Goal: Task Accomplishment & Management: Complete application form

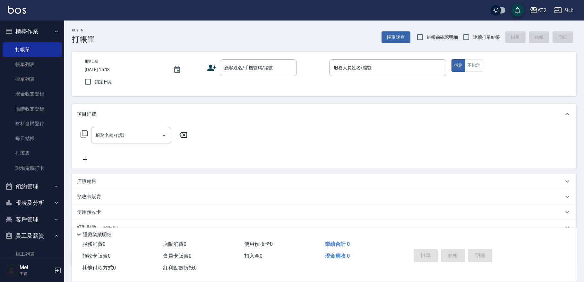
click at [450, 34] on span "結帳前確認明細" at bounding box center [442, 37] width 31 height 7
click at [427, 34] on input "結帳前確認明細" at bounding box center [419, 36] width 13 height 13
checkbox input "true"
click at [468, 35] on input "連續打單結帳" at bounding box center [466, 36] width 13 height 13
checkbox input "true"
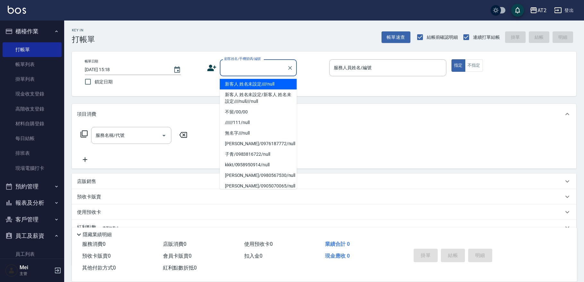
click at [271, 68] on input "顧客姓名/手機號碼/編號" at bounding box center [254, 67] width 62 height 11
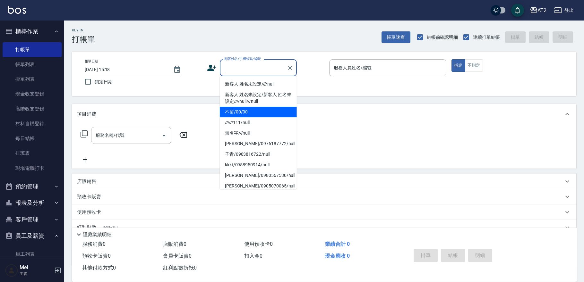
click at [250, 110] on li "不留/00/00" at bounding box center [258, 112] width 77 height 11
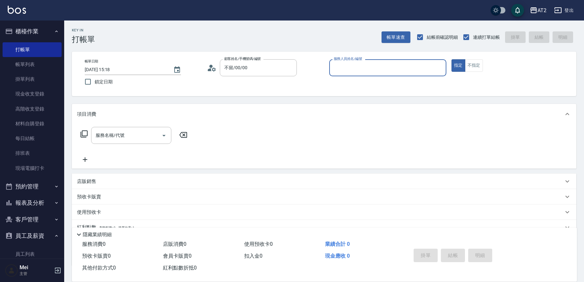
type input "不留/00/00"
type input "[PERSON_NAME]-05"
type button "true"
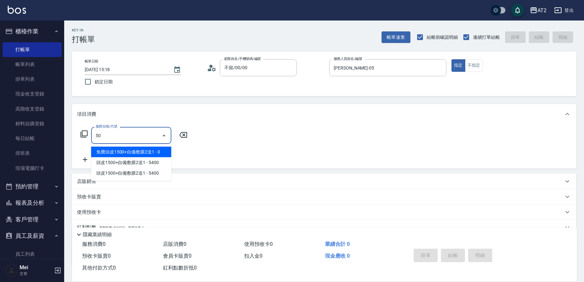
type input "501"
type input "100"
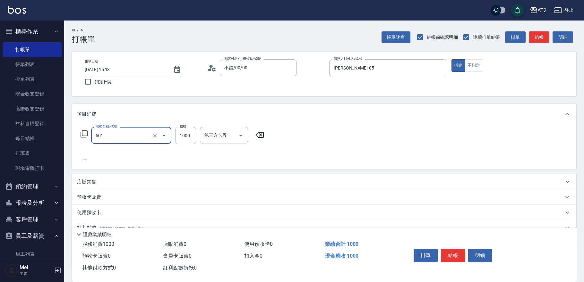
type input "染髮(501)"
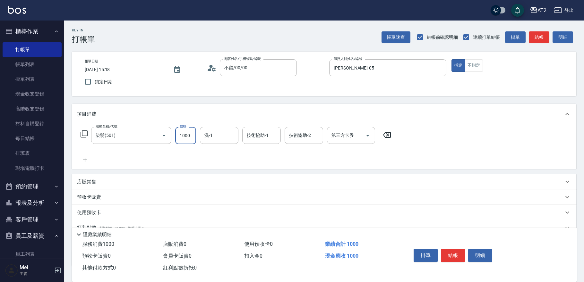
type input "0"
type input "23"
type input "20"
type input "238"
type input "230"
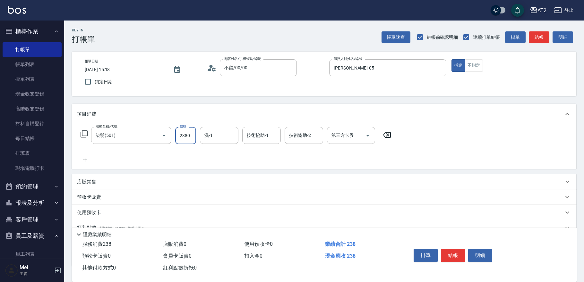
type input "2380"
type input "434"
type input "[PERSON_NAME]-43"
click at [199, 139] on div "服務名稱/代號 染髮(501) 服務名稱/代號 價格 2380 價格 洗-1 洗-1 技術協助-1 小馨-43 技術協助-1 技術協助-2 技術協助-2 第三…" at bounding box center [236, 135] width 318 height 17
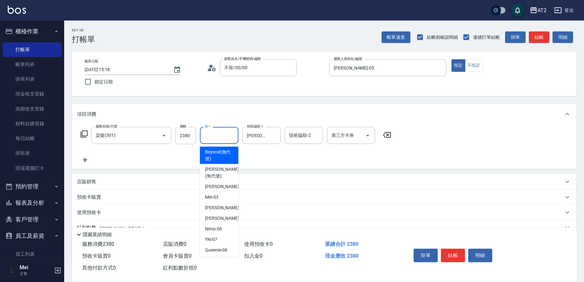
click at [215, 130] on input "洗-1" at bounding box center [219, 135] width 33 height 11
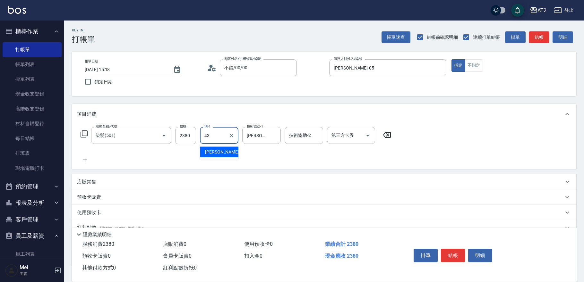
type input "[PERSON_NAME]-43"
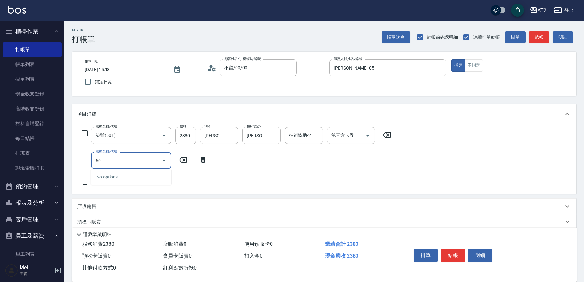
type input "601"
type input "330"
type input "自備護髮(601)"
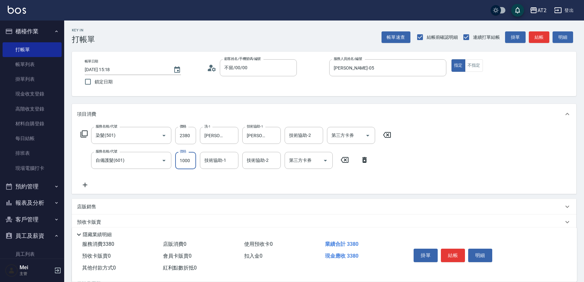
type input "230"
type input "2"
type input "240"
type input "250"
type input "480"
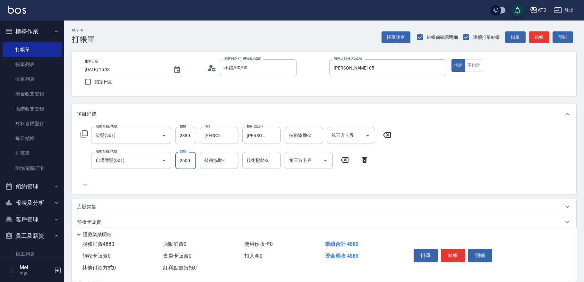
type input "2500"
type input "[PERSON_NAME]-43"
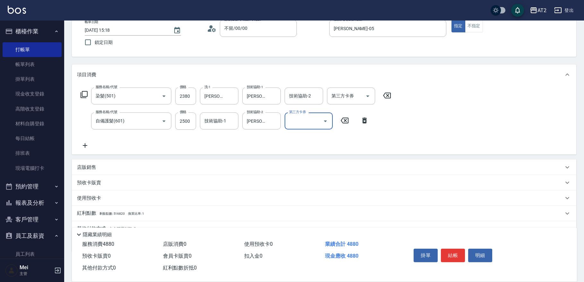
scroll to position [70, 0]
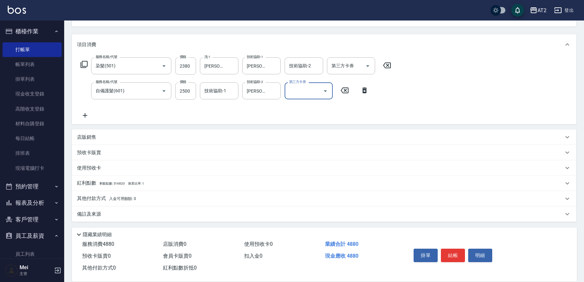
click at [112, 198] on span "入金可用餘額: 0" at bounding box center [122, 199] width 27 height 4
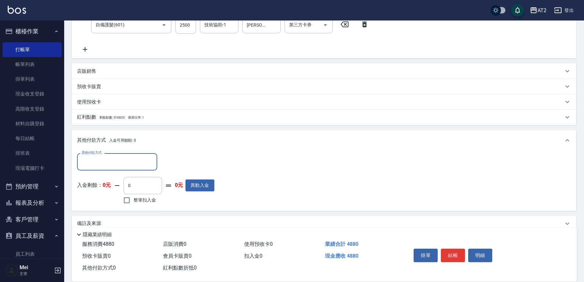
scroll to position [138, 0]
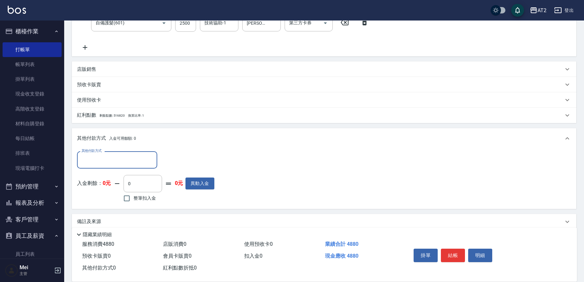
click at [130, 165] on input "其他付款方式" at bounding box center [117, 159] width 74 height 11
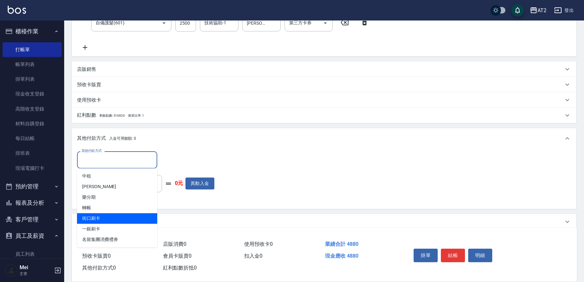
click at [104, 221] on span "街口刷卡" at bounding box center [117, 218] width 80 height 11
type input "街口刷卡"
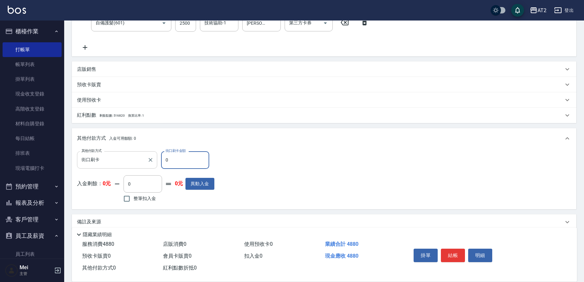
drag, startPoint x: 175, startPoint y: 160, endPoint x: 140, endPoint y: 157, distance: 35.1
click at [140, 157] on div "其他付款方式 街口刷卡 其他付款方式 街口刷卡金額 0 街口刷卡金額" at bounding box center [145, 160] width 137 height 17
type input "488"
type input "0"
type input "4880"
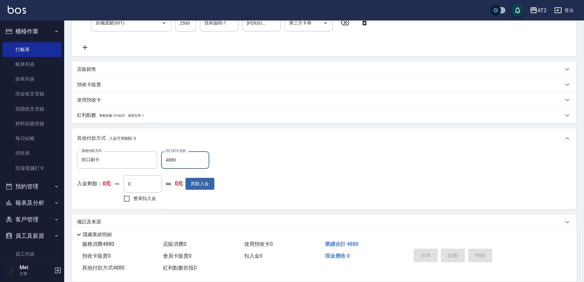
type input "[DATE] 17:07"
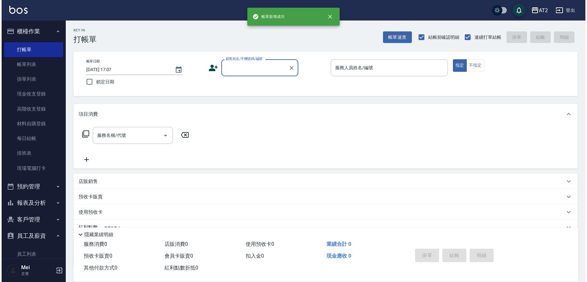
scroll to position [0, 0]
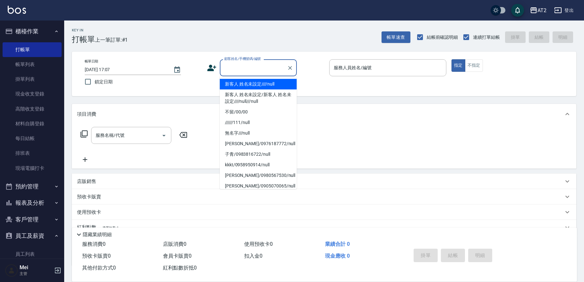
click at [256, 73] on input "顧客姓名/手機號碼/編號" at bounding box center [254, 67] width 62 height 11
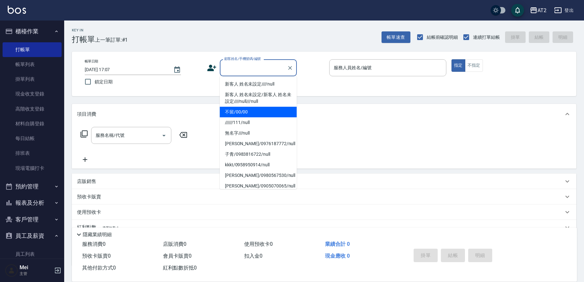
click at [247, 114] on li "不留/00/00" at bounding box center [258, 112] width 77 height 11
type input "不留/00/00"
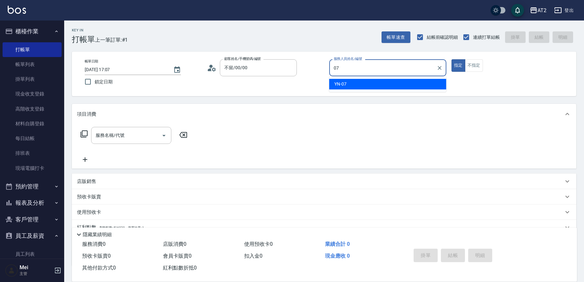
type input "YN-07"
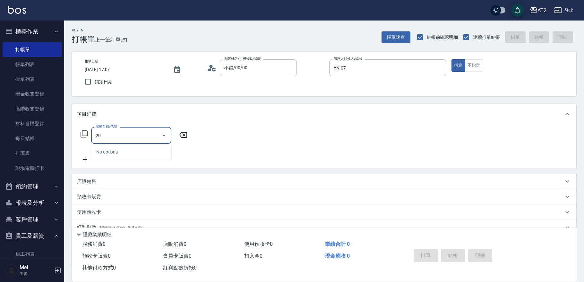
type input "201"
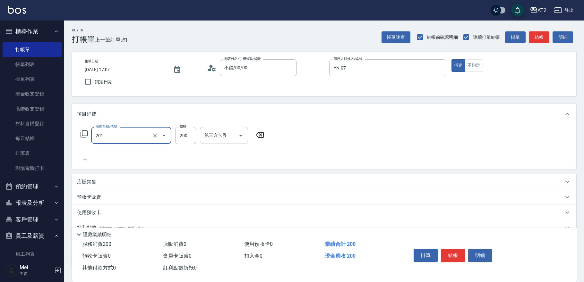
type input "20"
type input "洗髮(201)"
type input "0"
type input "40"
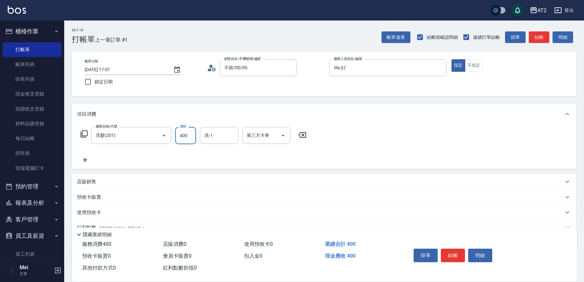
type input "400"
type input "軒軒-42"
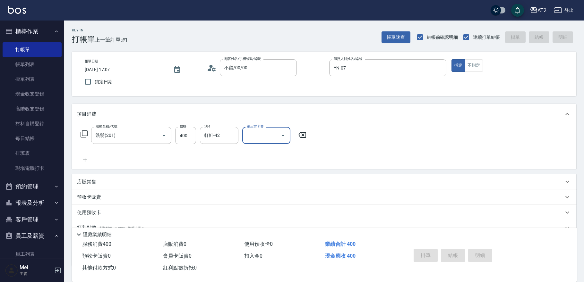
type input "0"
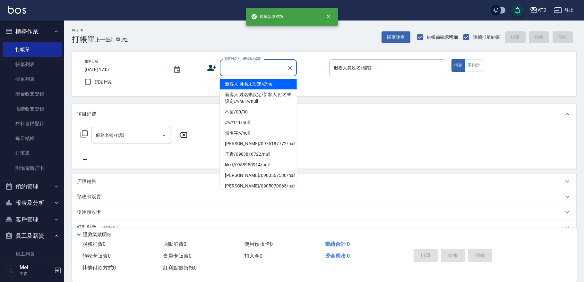
click at [237, 63] on input "顧客姓名/手機號碼/編號" at bounding box center [254, 67] width 62 height 11
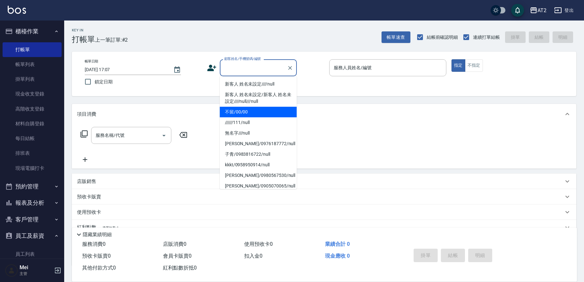
click at [250, 111] on li "不留/00/00" at bounding box center [258, 112] width 77 height 11
type input "不留/00/00"
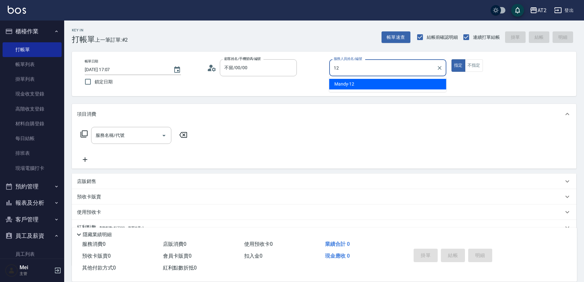
type input "Mandy-12"
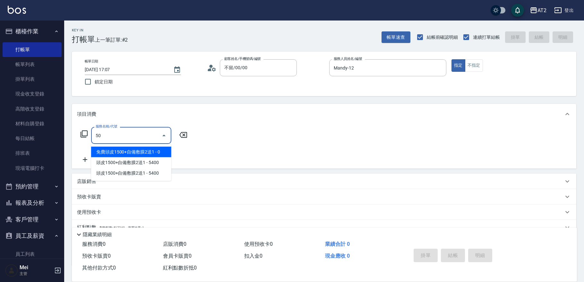
type input "501"
type input "100"
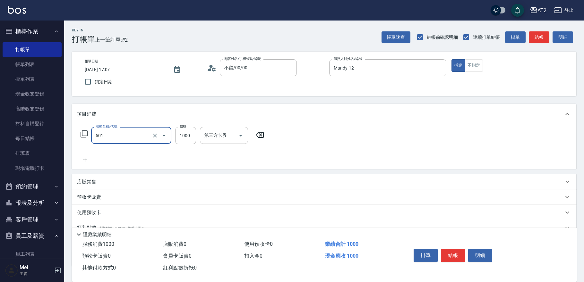
type input "染髮(501)"
type input "0"
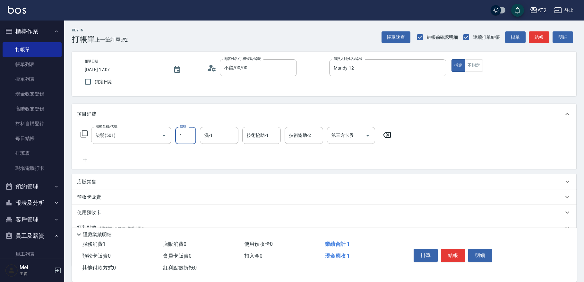
type input "19"
type input "10"
type input "198"
type input "190"
type input "1980"
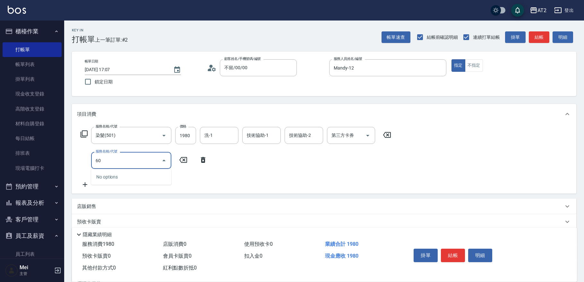
type input "601"
type input "290"
type input "自備護髮(601)"
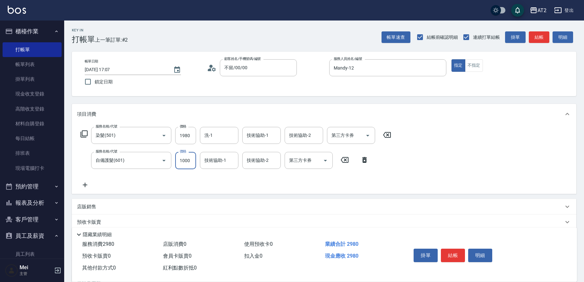
type input "190"
type input "2"
type input "200"
type input "20"
type input "210"
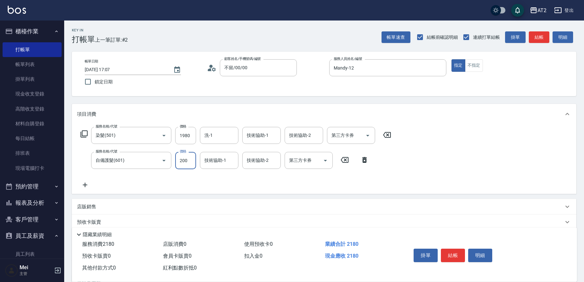
type input "2000"
type input "390"
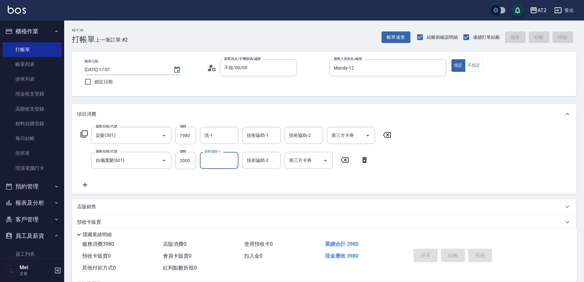
type input "[DATE] 17:08"
type input "0"
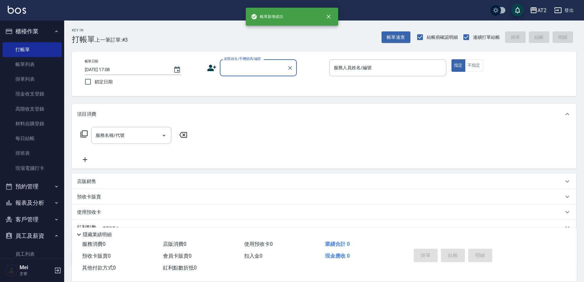
click at [250, 71] on input "顧客姓名/手機號碼/編號" at bounding box center [254, 67] width 62 height 11
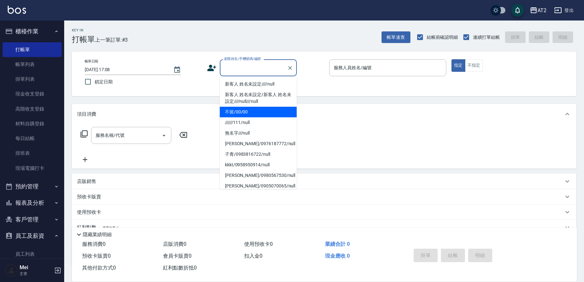
click at [249, 113] on li "不留/00/00" at bounding box center [258, 112] width 77 height 11
type input "不留/00/00"
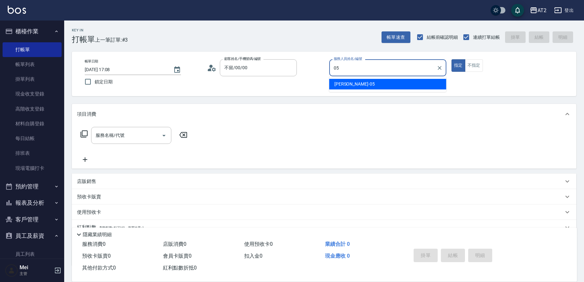
type input "[PERSON_NAME]-05"
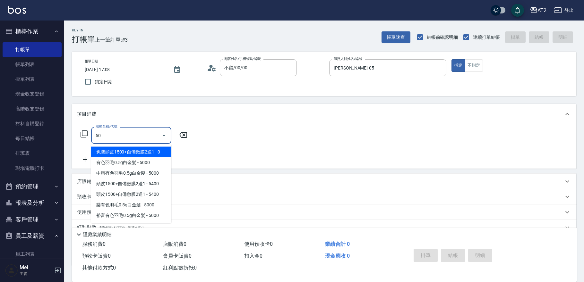
type input "501"
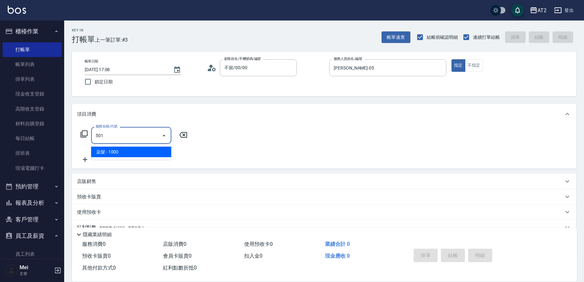
type input "100"
type input "染髮(501)"
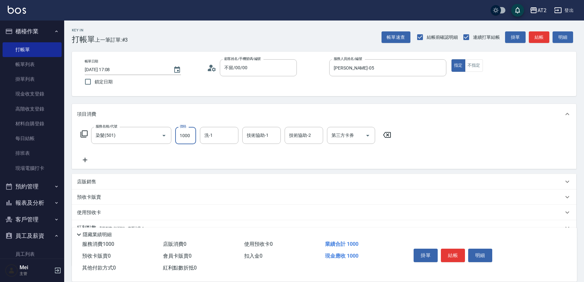
type input "0"
type input "23"
type input "20"
type input "238"
type input "230"
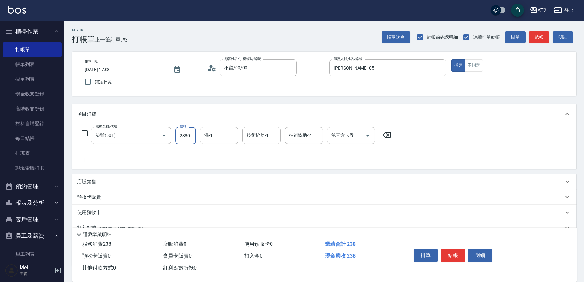
type input "2380"
type input "[PERSON_NAME]-32"
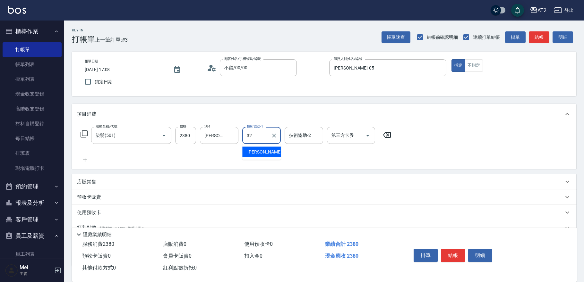
type input "[PERSON_NAME]-32"
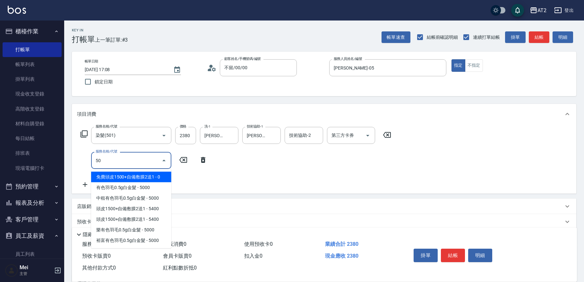
type input "502"
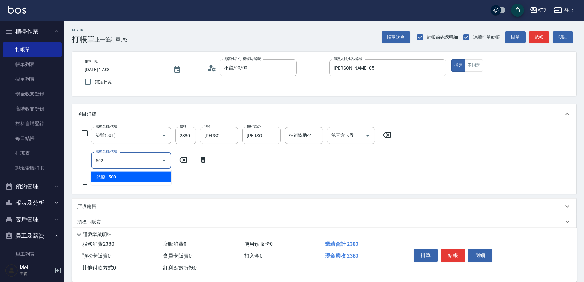
type input "280"
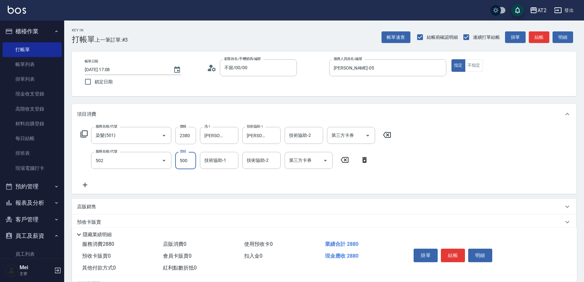
type input "漂髮(502)"
type input "230"
type input "0"
type input "[PERSON_NAME]-32"
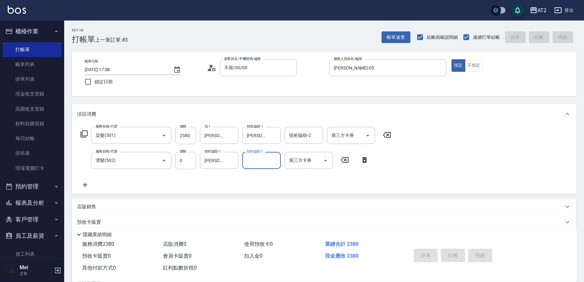
type input "0"
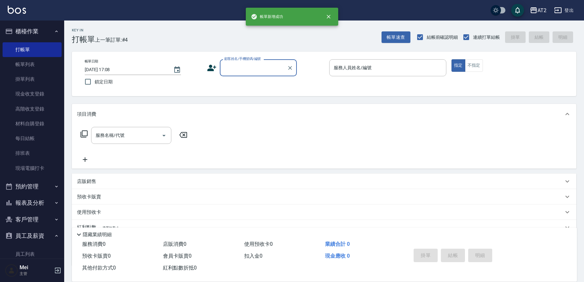
click at [265, 71] on input "顧客姓名/手機號碼/編號" at bounding box center [254, 67] width 62 height 11
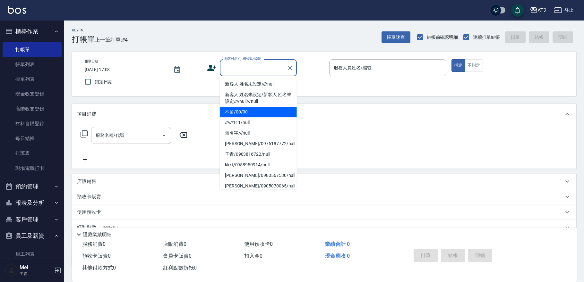
click at [253, 113] on li "不留/00/00" at bounding box center [258, 112] width 77 height 11
type input "不留/00/00"
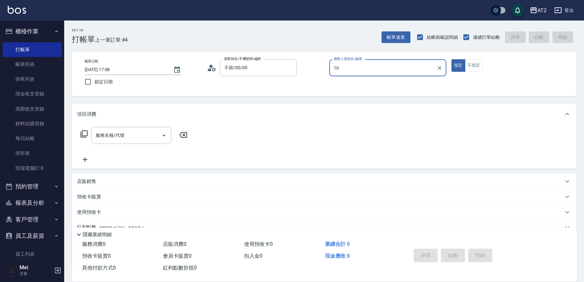
type input "[PERSON_NAME]-10"
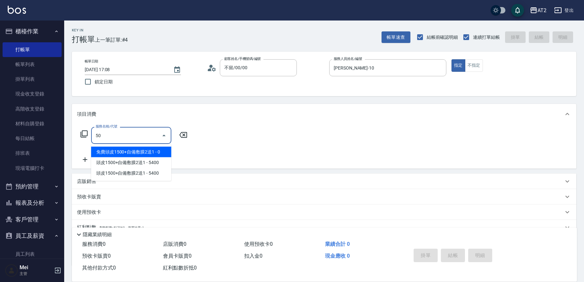
type input "501"
type input "100"
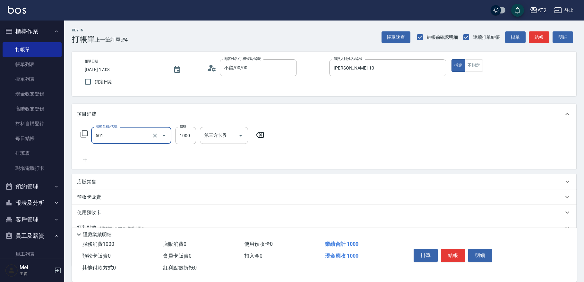
type input "染髮(501)"
type input "0"
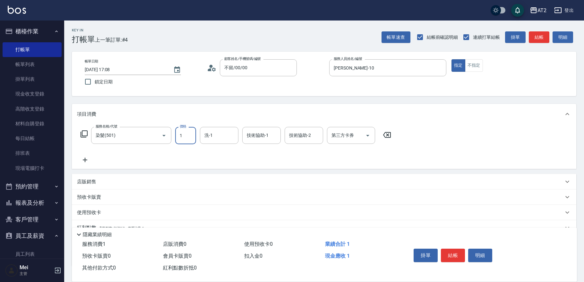
type input "16"
type input "10"
type input "169"
type input "160"
type input "1699"
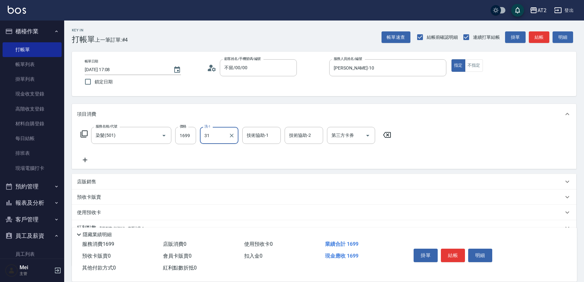
type input "[PERSON_NAME]-31"
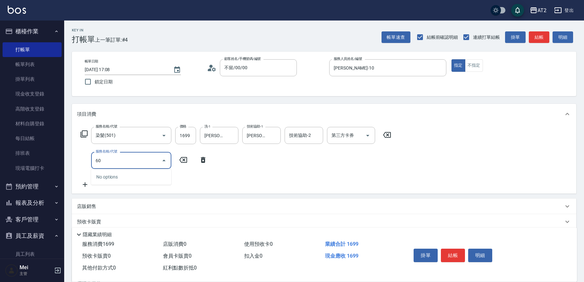
type input "601"
type input "260"
type input "自備護髮(601)"
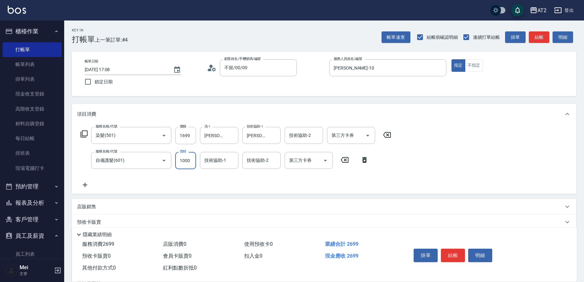
type input "170"
type input "200"
type input "360"
type input "2000"
type input "[PERSON_NAME]-31"
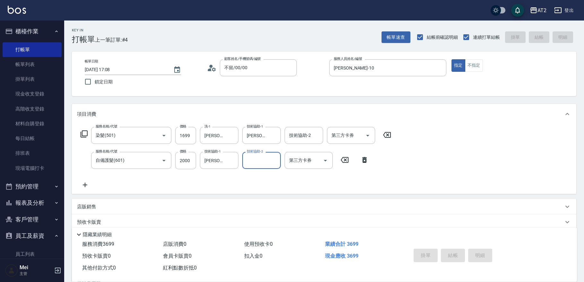
type input "0"
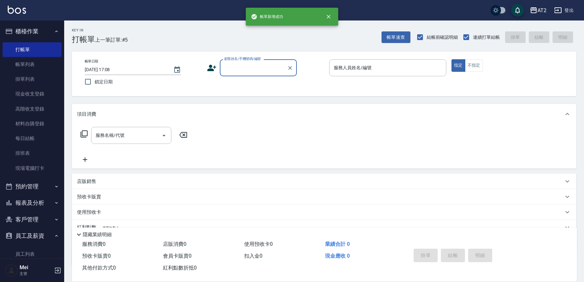
click at [244, 67] on input "顧客姓名/手機號碼/編號" at bounding box center [254, 67] width 62 height 11
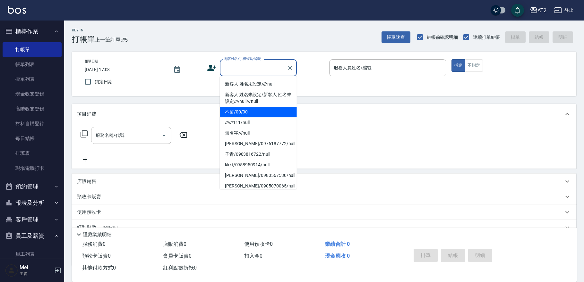
click at [246, 115] on li "不留/00/00" at bounding box center [258, 112] width 77 height 11
type input "不留/00/00"
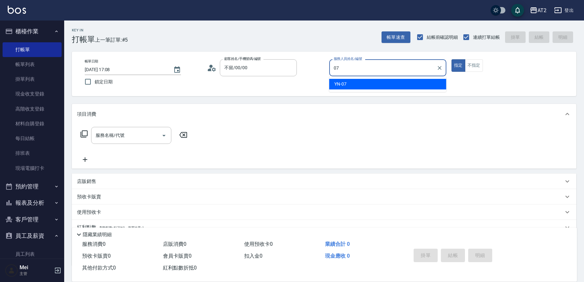
type input "YN-07"
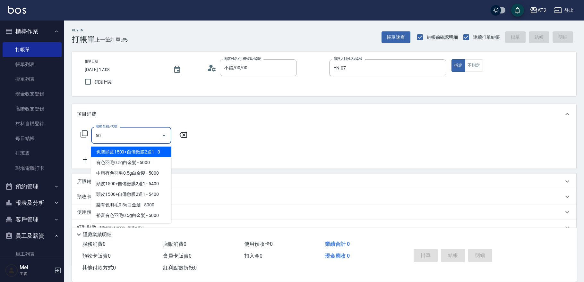
type input "501"
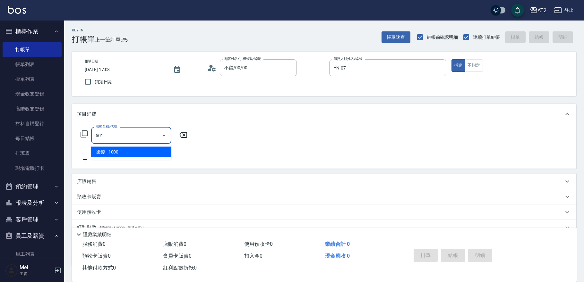
type input "100"
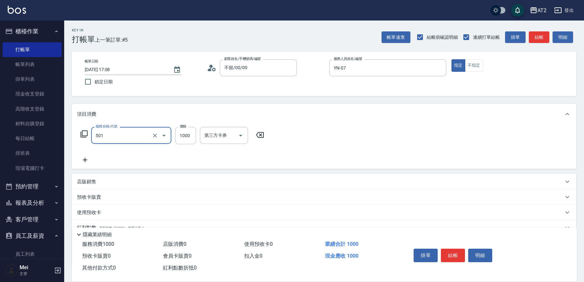
type input "染髮(501)"
type input "0"
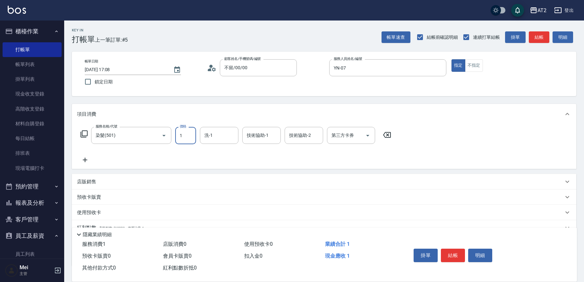
type input "14"
type input "10"
type input "148"
type input "140"
type input "1480"
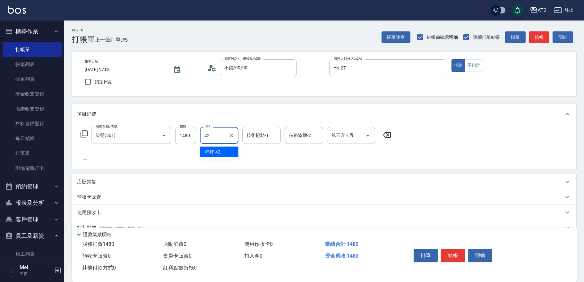
type input "軒軒-42"
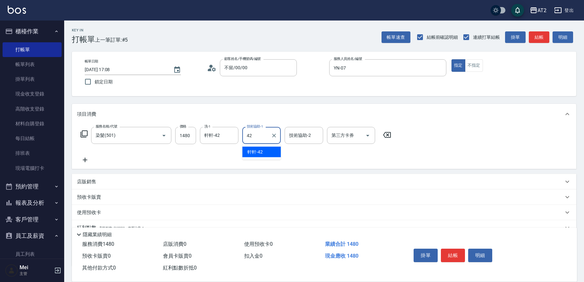
type input "軒軒-42"
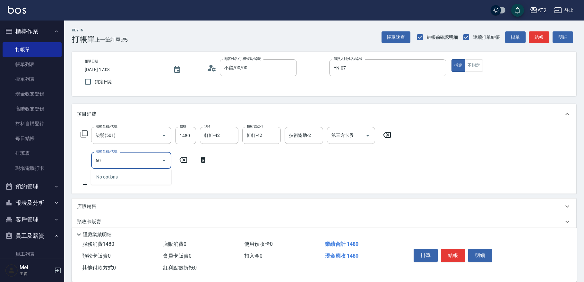
type input "601"
type input "240"
type input "自備護髮(601)"
type input "140"
type input "2"
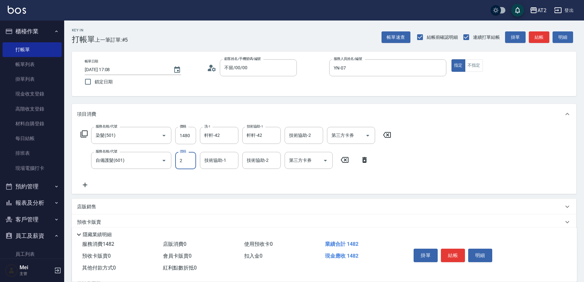
type input "150"
type input "25"
type input "170"
type input "250"
type input "390"
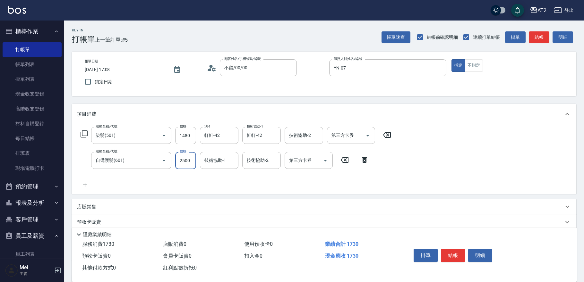
type input "2500"
type input "軒軒-42"
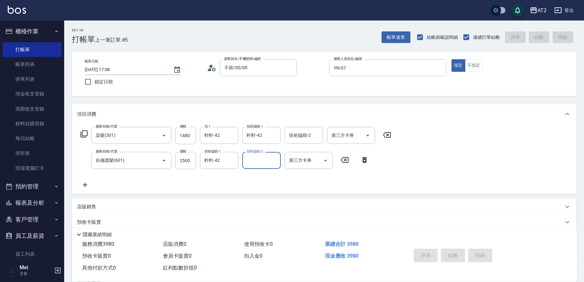
type input "0"
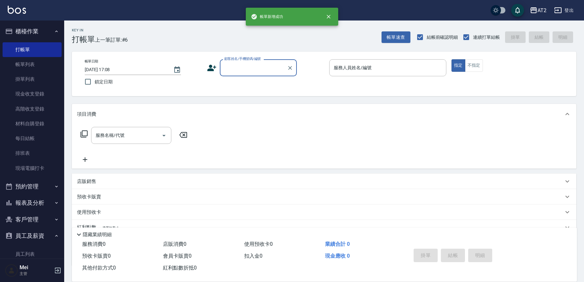
click at [247, 60] on label "顧客姓名/手機號碼/編號" at bounding box center [242, 58] width 37 height 5
click at [247, 62] on input "顧客姓名/手機號碼/編號" at bounding box center [254, 67] width 62 height 11
click at [247, 61] on div "顧客姓名/手機號碼/編號" at bounding box center [258, 67] width 77 height 17
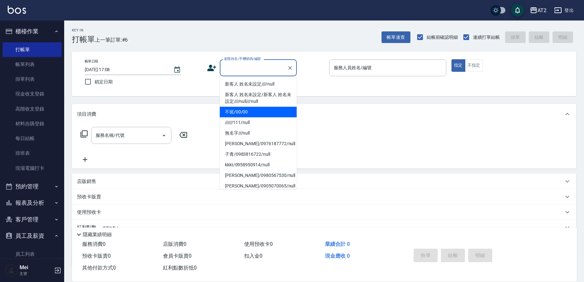
click at [249, 113] on li "不留/00/00" at bounding box center [258, 112] width 77 height 11
type input "不留/00/00"
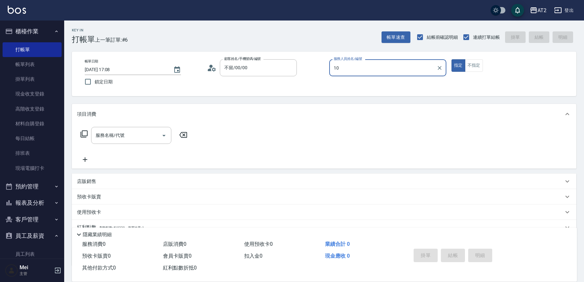
type input "[PERSON_NAME]-10"
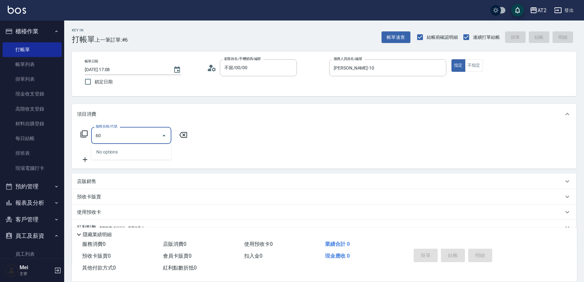
type input "601"
type input "100"
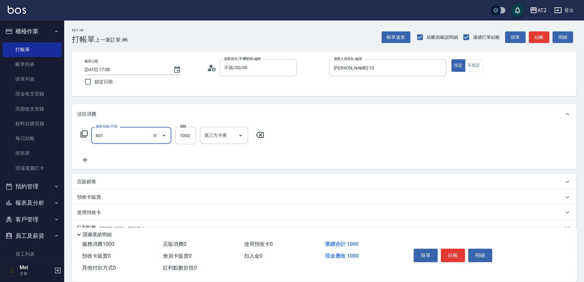
type input "自備護髮(601)"
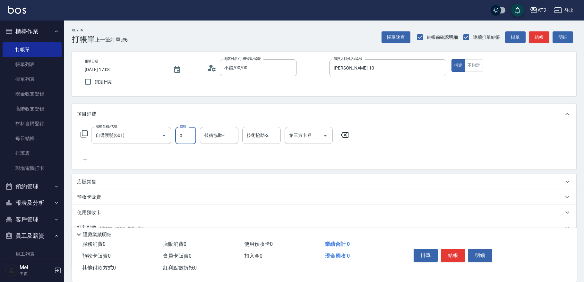
type input "0"
type input "[PERSON_NAME]-31"
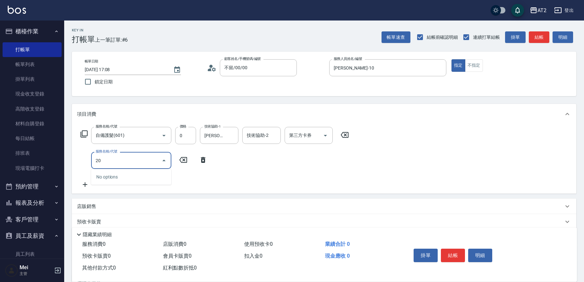
type input "201"
type input "20"
type input "洗髮(201)"
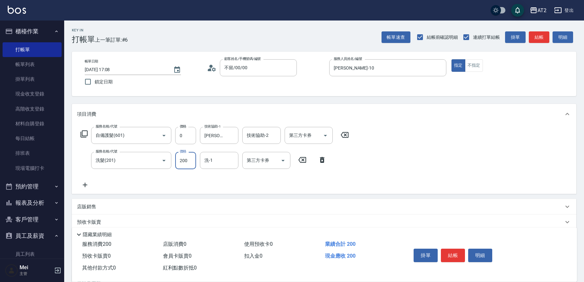
type input "0"
type input "[PERSON_NAME]-31"
click at [182, 163] on input "0" at bounding box center [185, 160] width 21 height 17
type input "35"
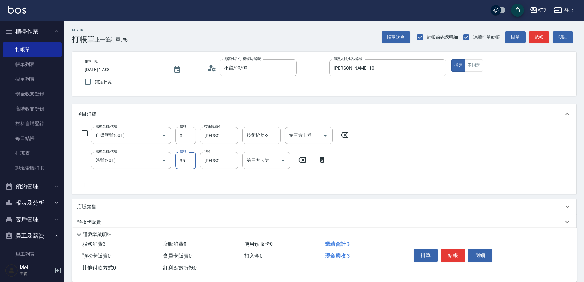
type input "30"
type input "350"
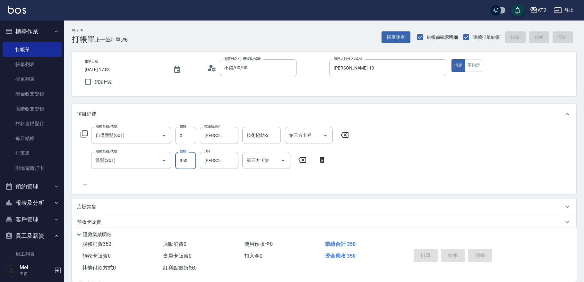
type input "[DATE] 17:09"
type input "0"
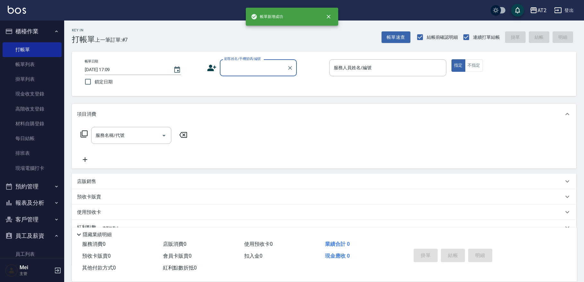
click at [258, 62] on input "顧客姓名/手機號碼/編號" at bounding box center [254, 67] width 62 height 11
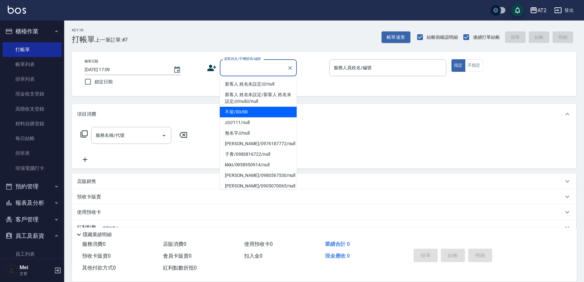
click at [250, 114] on li "不留/00/00" at bounding box center [258, 112] width 77 height 11
type input "不留/00/00"
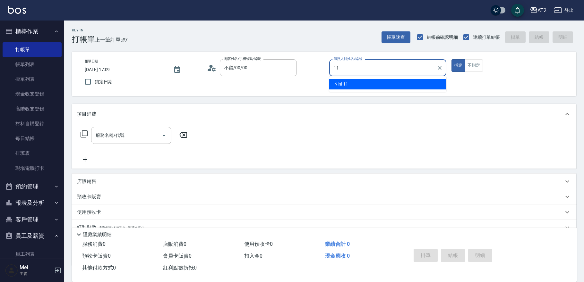
type input "Nini-11"
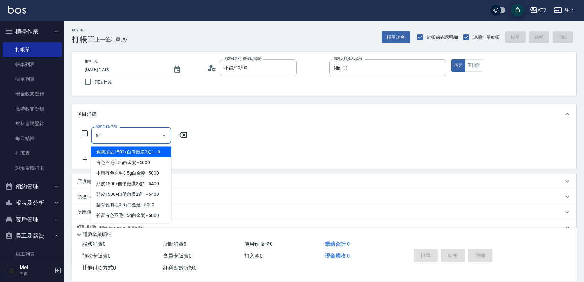
type input "501"
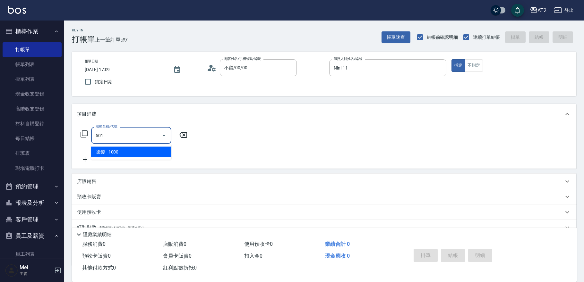
type input "100"
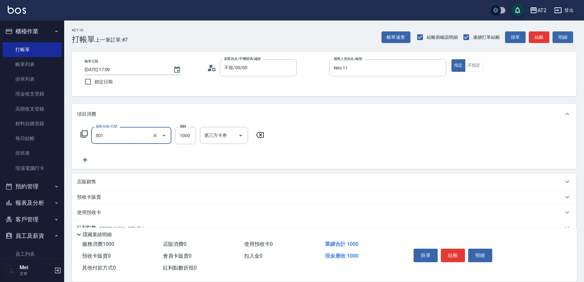
type input "染髮(501)"
type input "0"
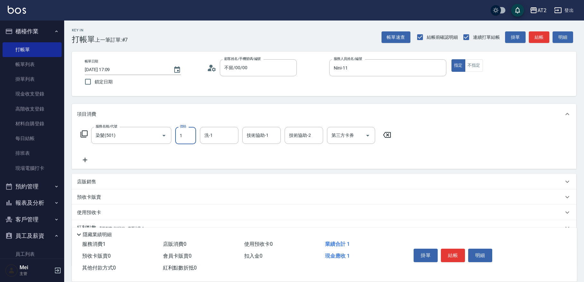
type input "16"
type input "10"
type input "169"
type input "160"
type input "1699"
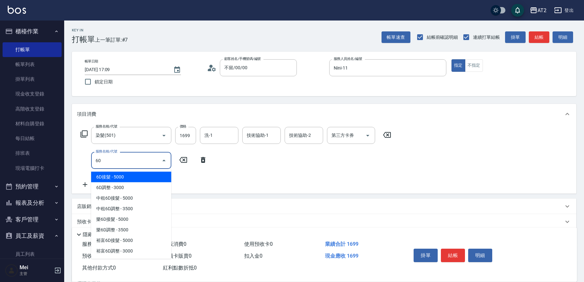
type input "601"
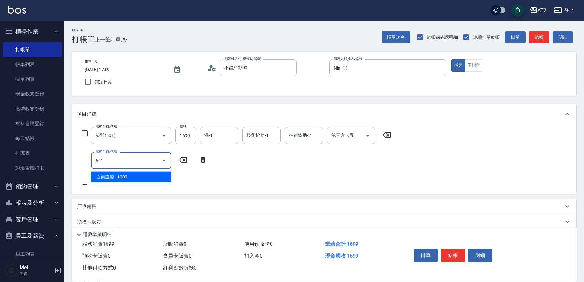
type input "260"
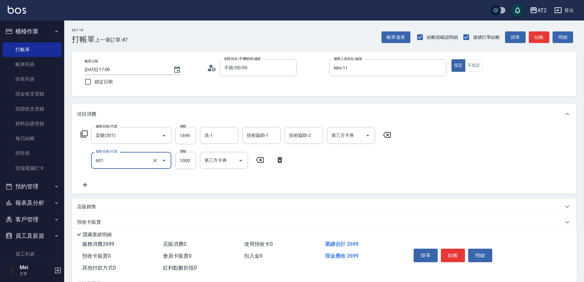
type input "自備護髮(601)"
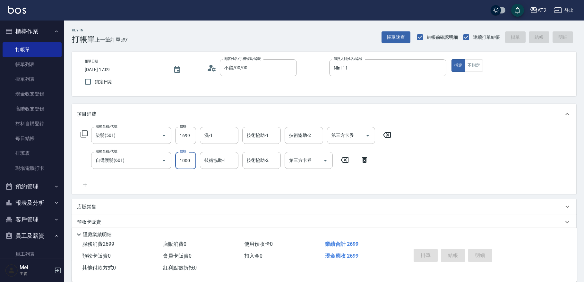
type input "0"
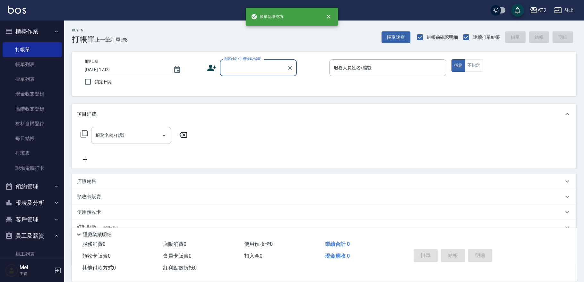
click at [238, 74] on div "顧客姓名/手機號碼/編號" at bounding box center [258, 67] width 77 height 17
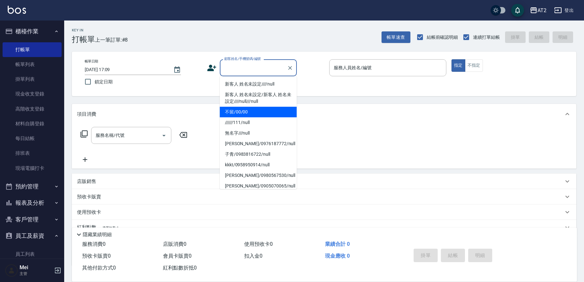
click at [240, 112] on li "不留/00/00" at bounding box center [258, 112] width 77 height 11
type input "不留/00/00"
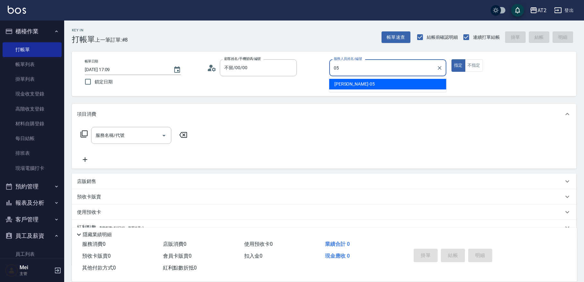
type input "[PERSON_NAME]-05"
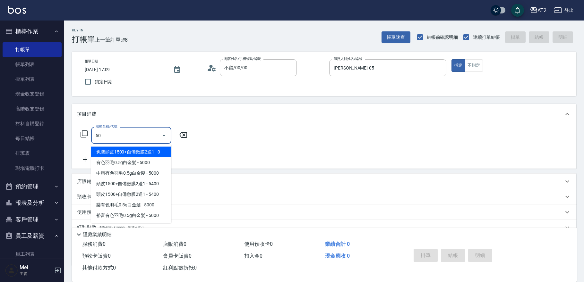
type input "501"
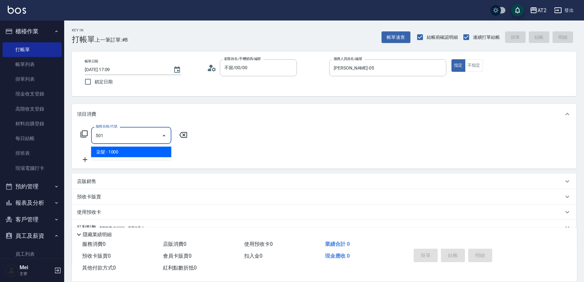
type input "100"
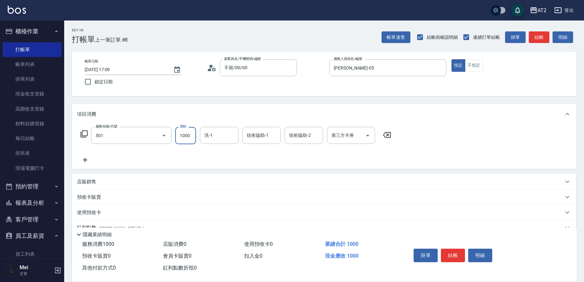
type input "染髮(501)"
type input "0"
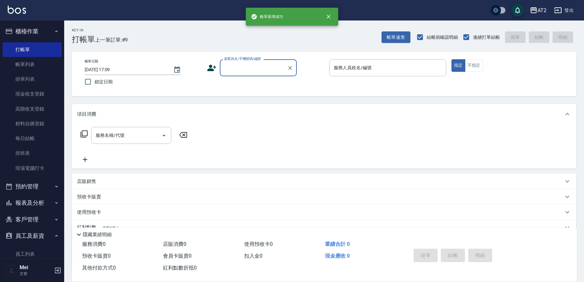
click at [240, 69] on input "顧客姓名/手機號碼/編號" at bounding box center [254, 67] width 62 height 11
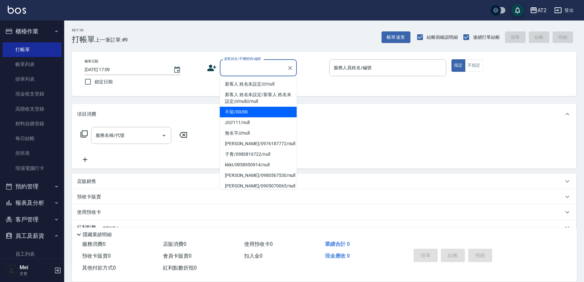
click at [238, 109] on li "不留/00/00" at bounding box center [258, 112] width 77 height 11
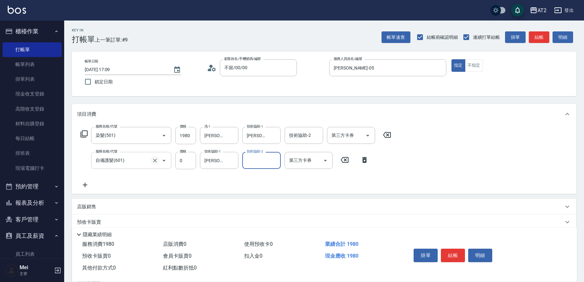
click at [156, 158] on icon "Clear" at bounding box center [155, 161] width 6 height 6
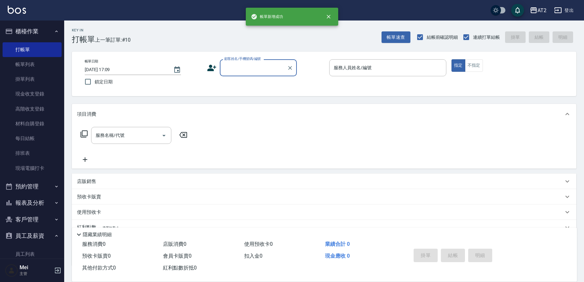
click at [236, 73] on input "顧客姓名/手機號碼/編號" at bounding box center [254, 67] width 62 height 11
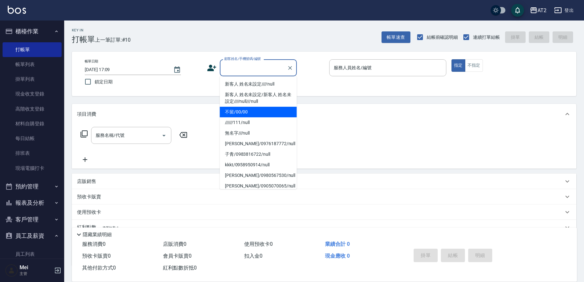
click at [237, 114] on li "不留/00/00" at bounding box center [258, 112] width 77 height 11
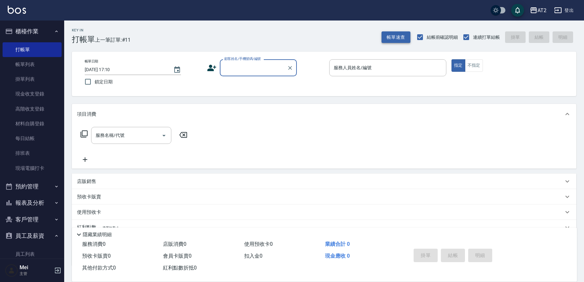
click at [404, 39] on button "帳單速查" at bounding box center [396, 37] width 29 height 12
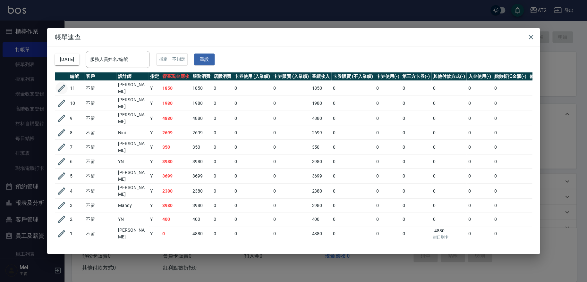
click at [62, 88] on icon "button" at bounding box center [61, 88] width 7 height 7
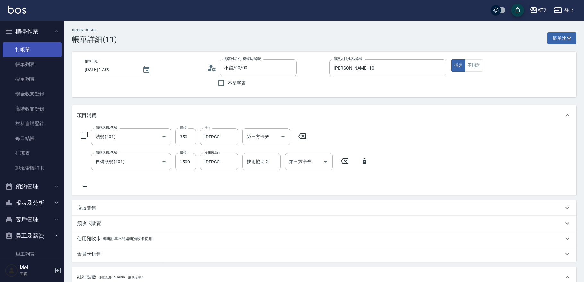
click at [45, 54] on link "打帳單" at bounding box center [32, 49] width 59 height 15
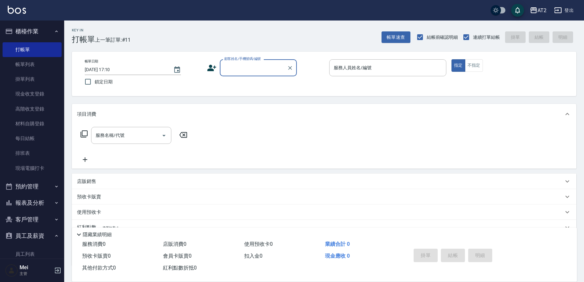
click at [251, 76] on div "顧客姓名/手機號碼/編號" at bounding box center [258, 67] width 77 height 17
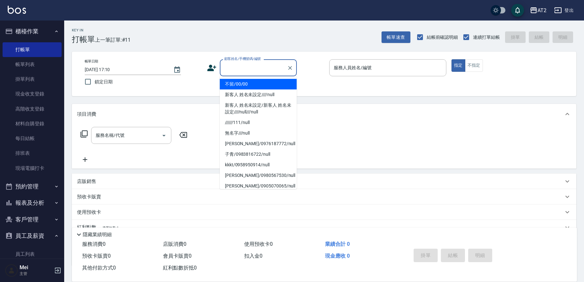
click at [251, 88] on li "不留/00/00" at bounding box center [258, 84] width 77 height 11
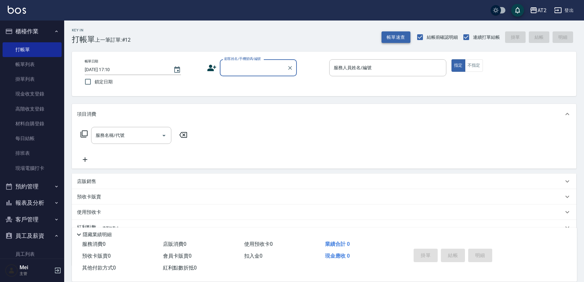
click at [393, 40] on button "帳單速查" at bounding box center [396, 37] width 29 height 12
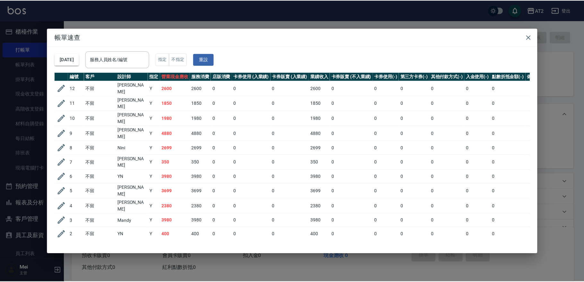
scroll to position [19, 0]
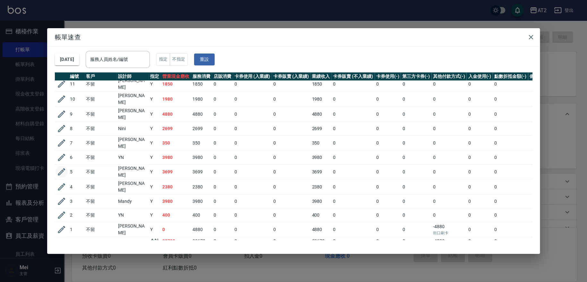
click at [59, 167] on icon "button" at bounding box center [62, 172] width 10 height 10
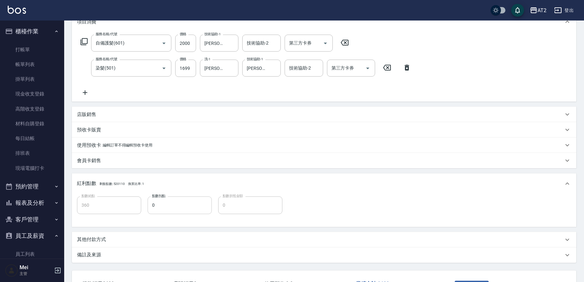
scroll to position [142, 0]
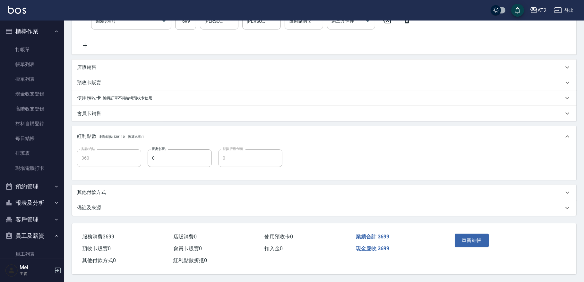
click at [115, 187] on div "其他付款方式" at bounding box center [324, 192] width 505 height 15
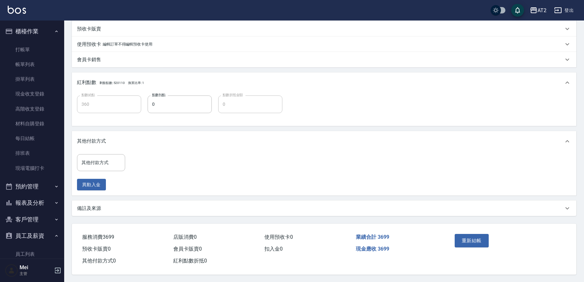
scroll to position [197, 0]
click at [111, 165] on input "其他付款方式" at bounding box center [101, 162] width 42 height 11
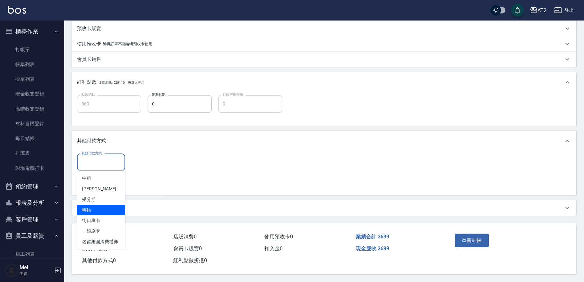
click at [107, 210] on span "轉帳" at bounding box center [101, 210] width 48 height 11
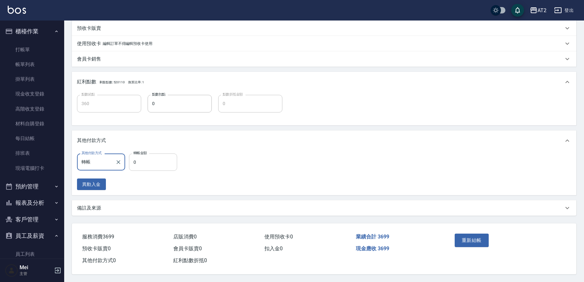
click at [145, 161] on input "0" at bounding box center [153, 162] width 48 height 17
click at [467, 236] on button "重新結帳" at bounding box center [472, 240] width 34 height 13
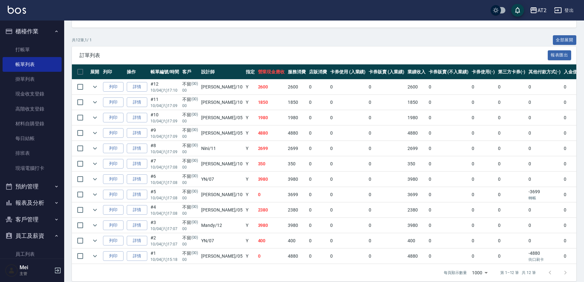
scroll to position [126, 0]
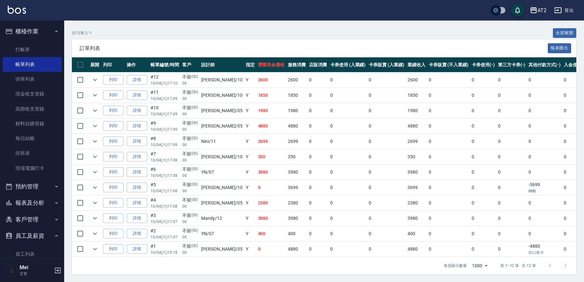
click at [492, 49] on div "訂單列表 報表匯出" at bounding box center [324, 48] width 505 height 18
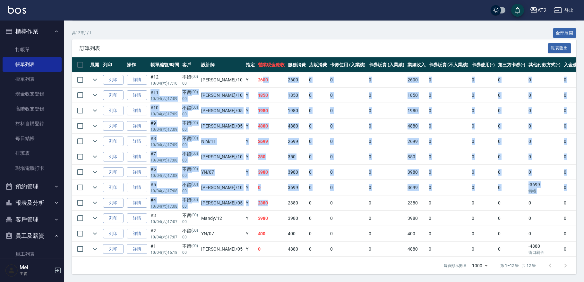
drag, startPoint x: 245, startPoint y: 73, endPoint x: 255, endPoint y: 205, distance: 133.0
click at [255, 205] on tbody "列印 詳情 #12 10/04 (六) 17:10 不留 (00) 00 [PERSON_NAME] /10 Y 2600 2600 0 0 0 2600 0…" at bounding box center [364, 165] width 585 height 185
